Goal: Transaction & Acquisition: Obtain resource

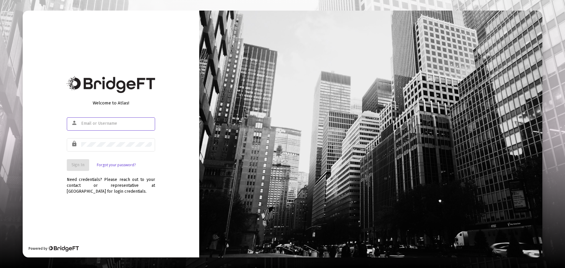
click at [145, 122] on input "text" at bounding box center [116, 123] width 71 height 5
type input "[EMAIL_ADDRESS][DOMAIN_NAME]"
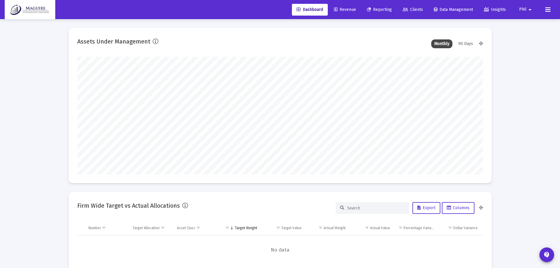
scroll to position [118, 406]
type input "[DATE]"
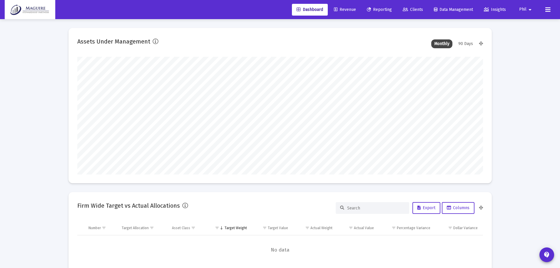
click at [380, 9] on span "Reporting" at bounding box center [379, 9] width 25 height 5
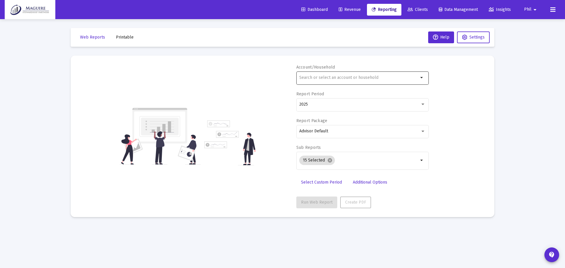
click at [342, 78] on input "text" at bounding box center [358, 77] width 119 height 5
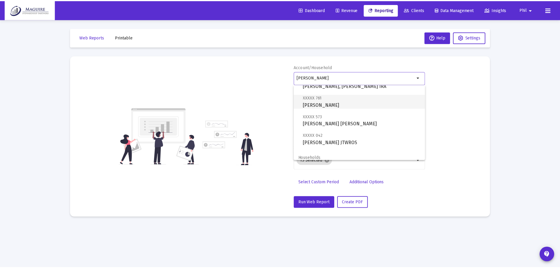
scroll to position [42, 0]
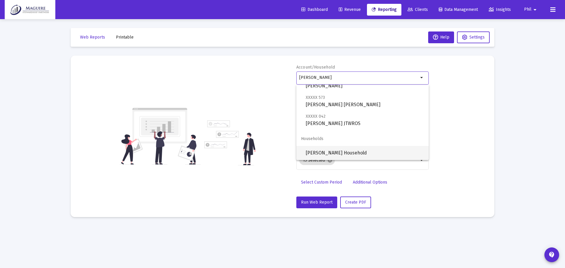
click at [342, 152] on span "[PERSON_NAME] Household" at bounding box center [365, 153] width 118 height 14
type input "[PERSON_NAME] Household"
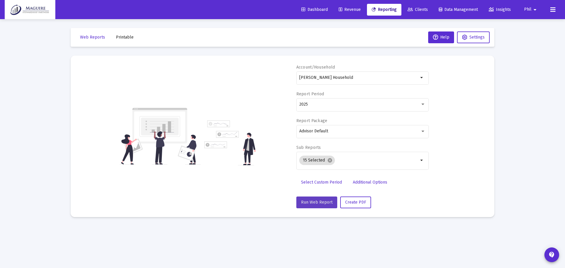
click at [318, 204] on span "Run Web Report" at bounding box center [316, 202] width 31 height 5
select select "View all"
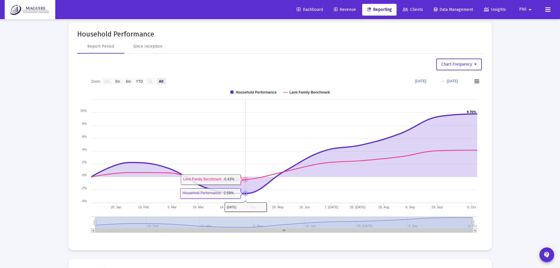
scroll to position [765, 0]
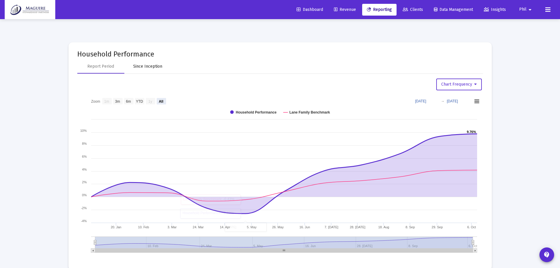
click at [146, 66] on div "Since Inception" at bounding box center [147, 67] width 29 height 6
select select "View all"
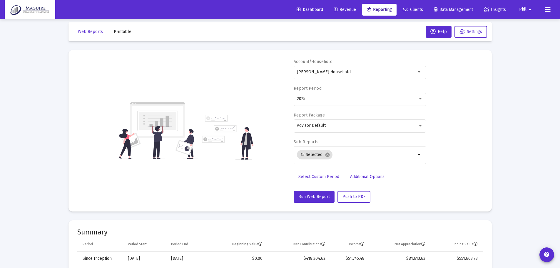
scroll to position [0, 0]
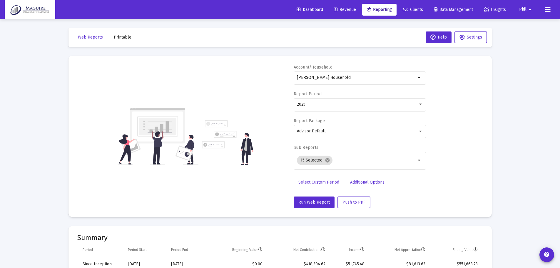
click at [530, 11] on mat-icon "arrow_drop_down" at bounding box center [530, 10] width 7 height 12
click at [532, 22] on span "Settings" at bounding box center [534, 25] width 17 height 14
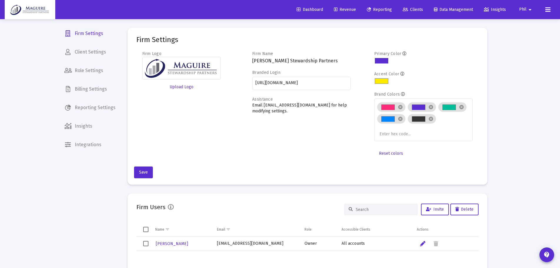
click at [95, 105] on span "Reporting Settings" at bounding box center [90, 108] width 61 height 14
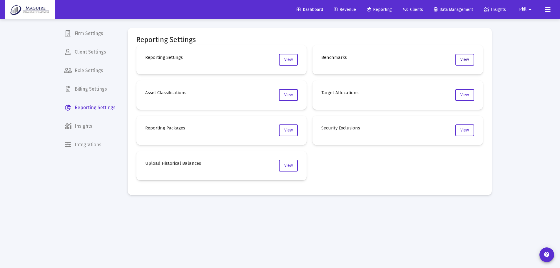
click at [467, 56] on button "View" at bounding box center [465, 60] width 19 height 12
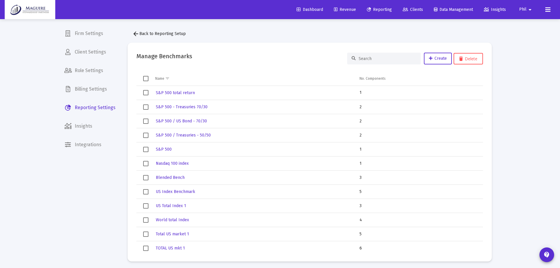
click at [372, 9] on span "Reporting" at bounding box center [379, 9] width 25 height 5
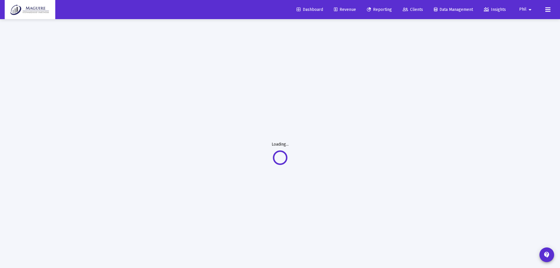
select select "View all"
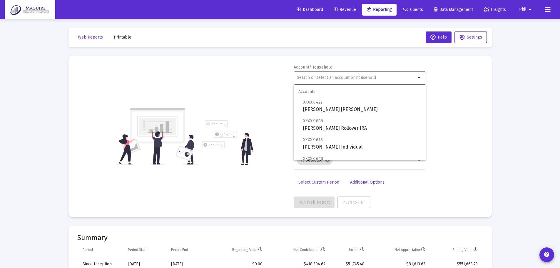
click at [399, 78] on input "text" at bounding box center [356, 77] width 119 height 5
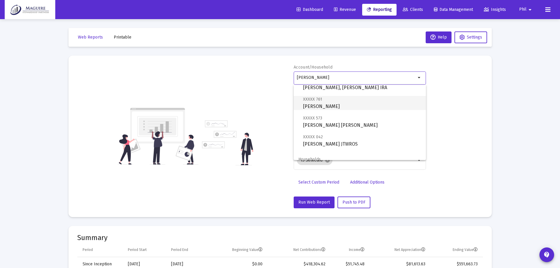
scroll to position [42, 0]
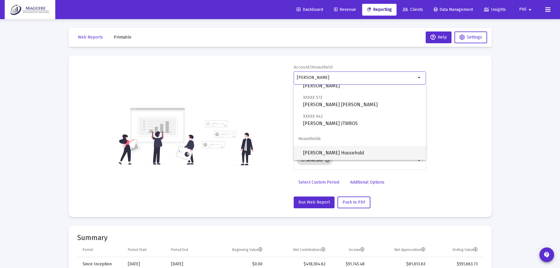
click at [342, 151] on span "[PERSON_NAME] Household" at bounding box center [362, 153] width 118 height 14
type input "[PERSON_NAME] Household"
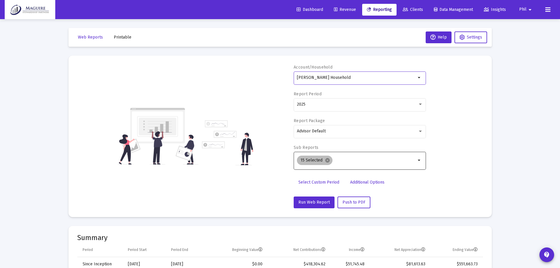
click at [326, 160] on mat-icon "cancel" at bounding box center [327, 160] width 5 height 5
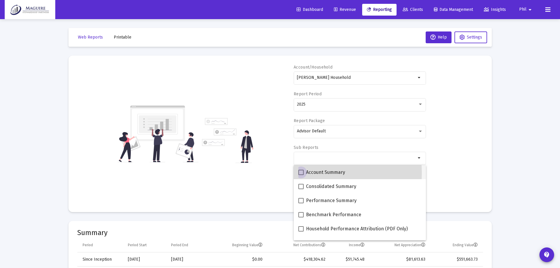
click at [301, 173] on span at bounding box center [301, 172] width 5 height 5
click at [301, 175] on input "Account Summary" at bounding box center [301, 175] width 0 height 0
checkbox input "true"
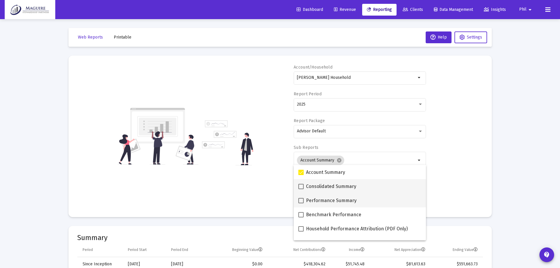
drag, startPoint x: 302, startPoint y: 187, endPoint x: 303, endPoint y: 194, distance: 7.4
click at [302, 189] on label "Consolidated Summary" at bounding box center [328, 186] width 58 height 7
click at [301, 189] on input "Consolidated Summary" at bounding box center [301, 189] width 0 height 0
checkbox input "true"
click at [303, 201] on span at bounding box center [301, 200] width 5 height 5
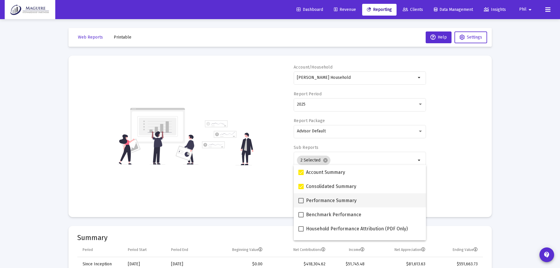
click at [301, 203] on input "Performance Summary" at bounding box center [301, 203] width 0 height 0
checkbox input "true"
click at [301, 214] on span at bounding box center [301, 214] width 5 height 5
click at [301, 217] on input "Benchmark Performance" at bounding box center [301, 217] width 0 height 0
checkbox input "true"
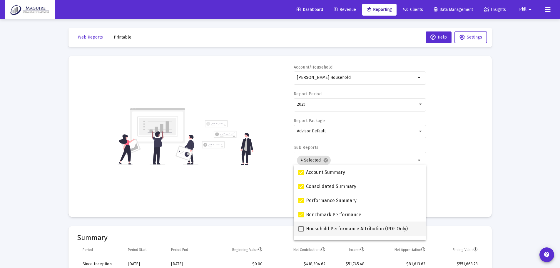
click at [302, 229] on span at bounding box center [301, 228] width 5 height 5
click at [301, 231] on input "Household Performance Attribution (PDF Only)" at bounding box center [301, 231] width 0 height 0
checkbox input "true"
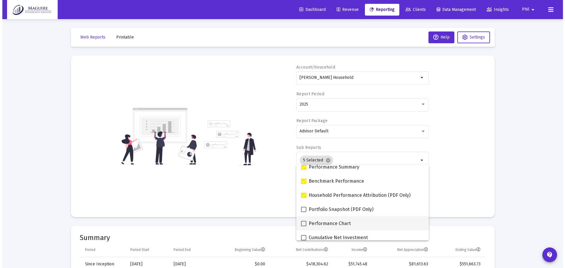
scroll to position [59, 0]
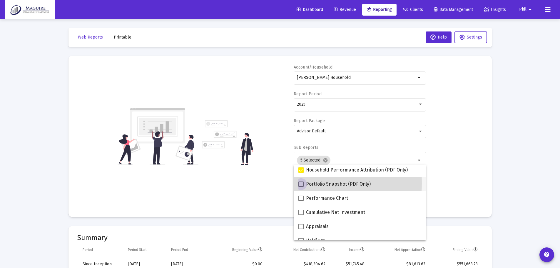
click at [301, 183] on span at bounding box center [301, 183] width 5 height 5
click at [301, 187] on input "Portfolio Snapshot (PDF Only)" at bounding box center [301, 187] width 0 height 0
checkbox input "true"
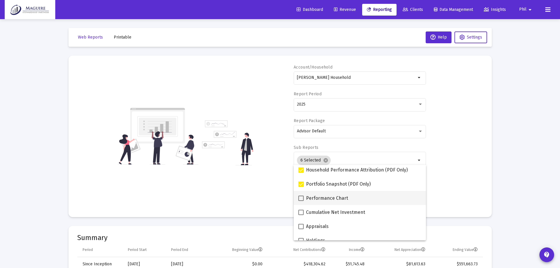
click at [300, 198] on span at bounding box center [301, 198] width 5 height 5
click at [301, 201] on input "Performance Chart" at bounding box center [301, 201] width 0 height 0
checkbox input "true"
click at [284, 190] on div "Account/Household [PERSON_NAME] Household arrow_drop_down Report Period 2025 Re…" at bounding box center [280, 136] width 406 height 144
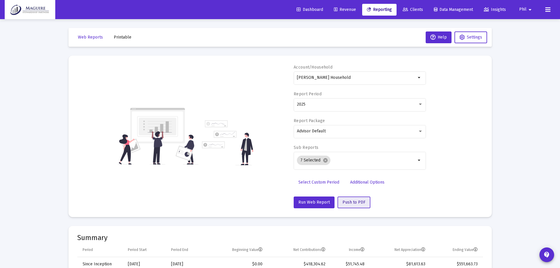
click at [354, 200] on span "Push to PDF" at bounding box center [354, 202] width 23 height 5
click at [121, 37] on span "Printable" at bounding box center [123, 37] width 18 height 5
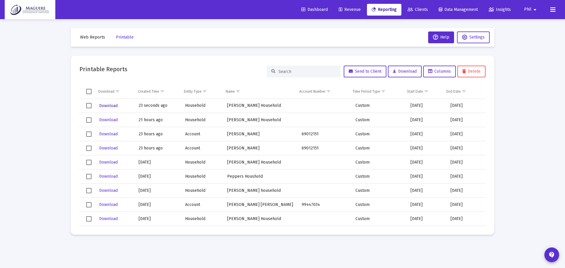
click at [106, 104] on span "Download" at bounding box center [108, 105] width 19 height 5
